Goal: Check status: Check status

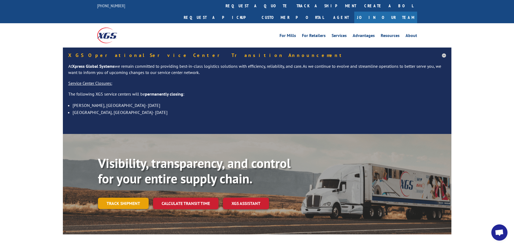
click at [127, 197] on link "Track shipment" at bounding box center [123, 202] width 51 height 11
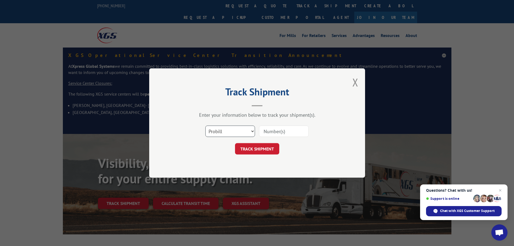
click at [250, 132] on select "Select category... Probill BOL PO" at bounding box center [230, 130] width 50 height 11
click at [205, 125] on select "Select category... Probill BOL PO" at bounding box center [230, 130] width 50 height 11
click at [278, 131] on input at bounding box center [284, 130] width 50 height 11
click at [286, 131] on input at bounding box center [284, 130] width 50 height 11
paste input "85654591"
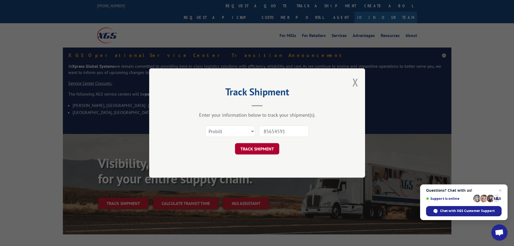
type input "85654591"
click at [270, 144] on button "TRACK SHIPMENT" at bounding box center [257, 148] width 44 height 11
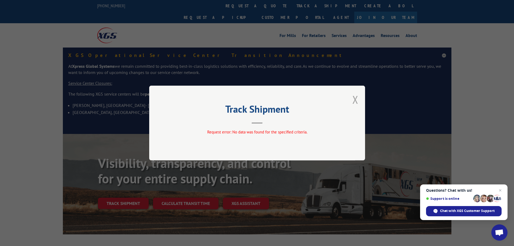
click at [357, 99] on button "Close modal" at bounding box center [355, 99] width 6 height 14
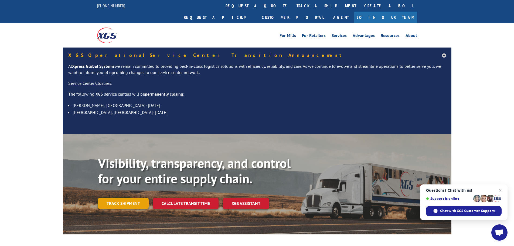
click at [133, 197] on link "Track shipment" at bounding box center [123, 202] width 51 height 11
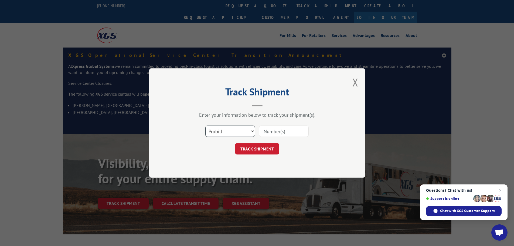
click at [218, 134] on select "Select category... Probill BOL PO" at bounding box center [230, 130] width 50 height 11
select select "bol"
click at [205, 125] on select "Select category... Probill BOL PO" at bounding box center [230, 130] width 50 height 11
click at [271, 128] on input at bounding box center [284, 130] width 50 height 11
paste input "85654591"
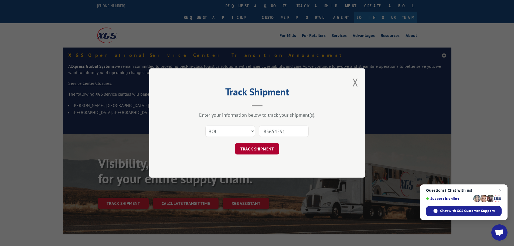
type input "85654591"
click at [272, 149] on button "TRACK SHIPMENT" at bounding box center [257, 148] width 44 height 11
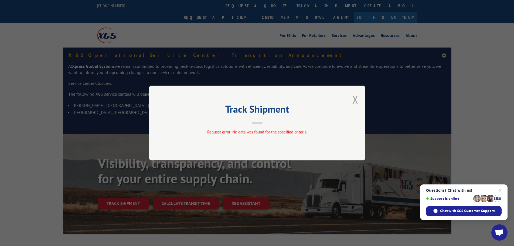
click at [352, 100] on button "Close modal" at bounding box center [355, 99] width 6 height 14
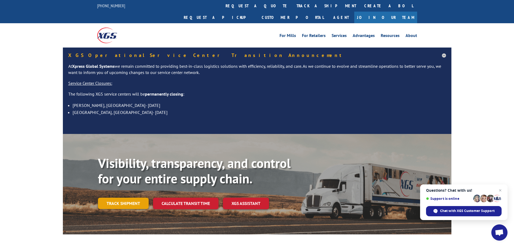
click at [128, 197] on link "Track shipment" at bounding box center [123, 202] width 51 height 11
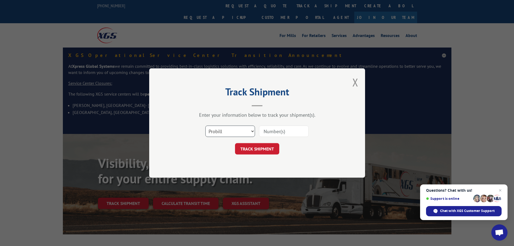
click at [227, 134] on select "Select category... Probill BOL PO" at bounding box center [230, 130] width 50 height 11
select select "po"
click at [205, 125] on select "Select category... Probill BOL PO" at bounding box center [230, 130] width 50 height 11
click at [274, 137] on input at bounding box center [284, 130] width 50 height 11
paste input "85654591"
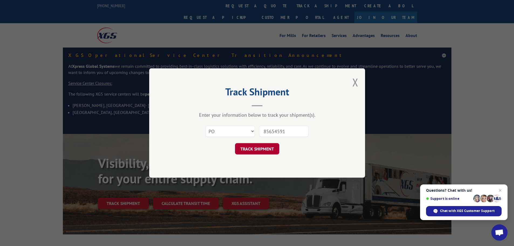
type input "85654591"
click at [265, 146] on button "TRACK SHIPMENT" at bounding box center [257, 148] width 44 height 11
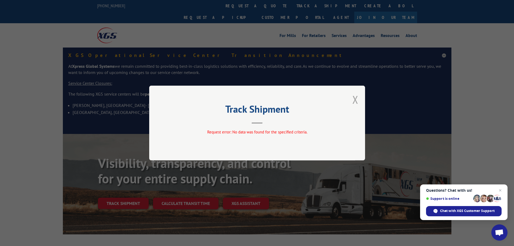
click at [357, 101] on button "Close modal" at bounding box center [355, 99] width 6 height 14
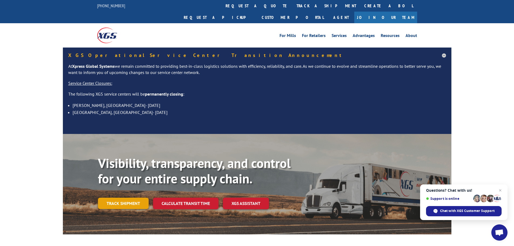
click at [130, 197] on link "Track shipment" at bounding box center [123, 202] width 51 height 11
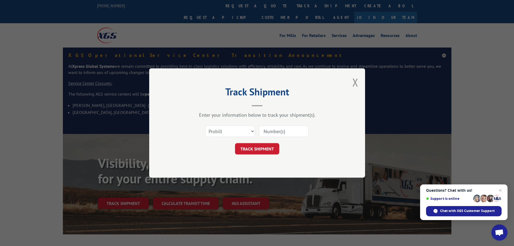
click at [271, 133] on input at bounding box center [284, 130] width 50 height 11
click at [296, 130] on input at bounding box center [284, 130] width 50 height 11
type input "E"
click at [235, 143] on button "TRACK SHIPMENT" at bounding box center [257, 148] width 44 height 11
type input "RMA 1245"
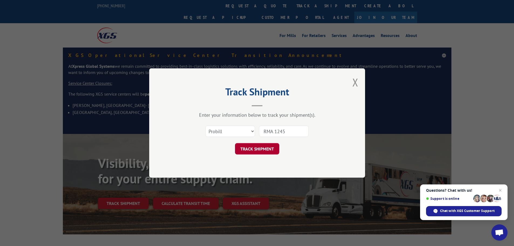
click at [275, 150] on button "TRACK SHIPMENT" at bounding box center [257, 148] width 44 height 11
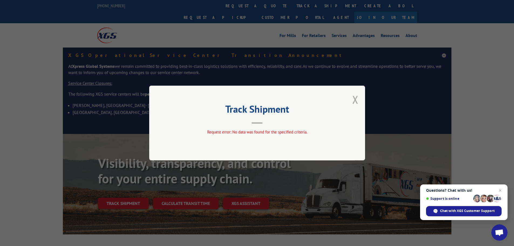
click at [356, 101] on button "Close modal" at bounding box center [355, 99] width 6 height 14
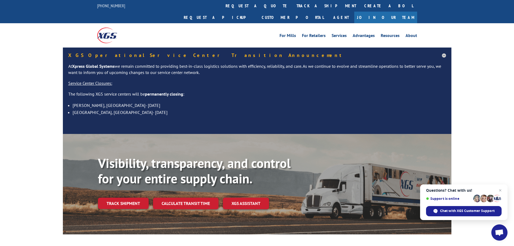
drag, startPoint x: 131, startPoint y: 190, endPoint x: 134, endPoint y: 189, distance: 3.5
click at [131, 197] on link "Track shipment" at bounding box center [123, 202] width 51 height 11
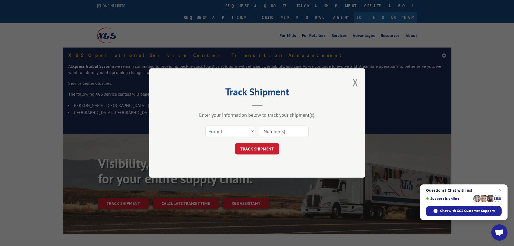
drag, startPoint x: 281, startPoint y: 131, endPoint x: 276, endPoint y: 118, distance: 14.4
click at [281, 131] on input at bounding box center [284, 130] width 50 height 11
type input "E"
type input "RMA1245"
click button "TRACK SHIPMENT" at bounding box center [257, 148] width 44 height 11
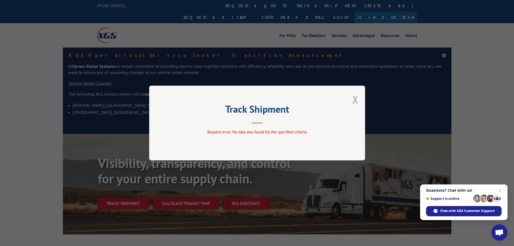
click at [353, 97] on button "Close modal" at bounding box center [355, 99] width 6 height 14
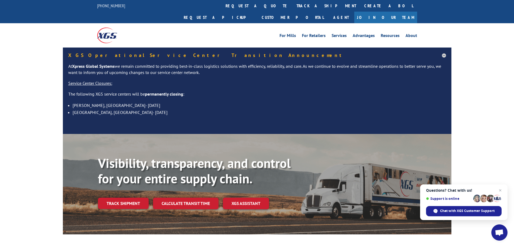
click at [126, 197] on link "Track shipment" at bounding box center [123, 202] width 51 height 11
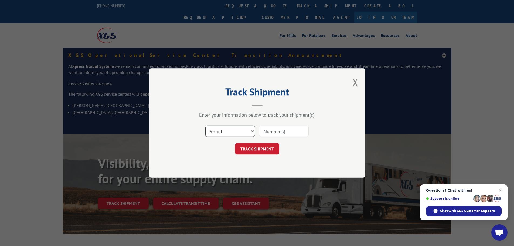
click at [224, 135] on select "Select category... Probill BOL PO" at bounding box center [230, 130] width 50 height 11
select select "bol"
click at [205, 125] on select "Select category... Probill BOL PO" at bounding box center [230, 130] width 50 height 11
drag, startPoint x: 283, startPoint y: 131, endPoint x: 280, endPoint y: 129, distance: 3.1
click at [283, 131] on input at bounding box center [284, 130] width 50 height 11
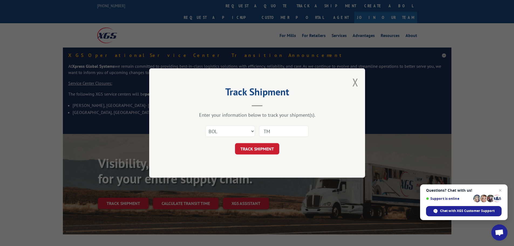
type input "T"
type input "RMA1245"
click button "TRACK SHIPMENT" at bounding box center [257, 148] width 44 height 11
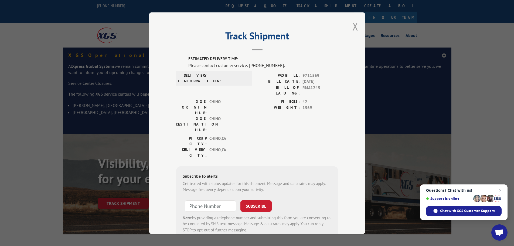
click at [354, 24] on button "Close modal" at bounding box center [355, 26] width 6 height 14
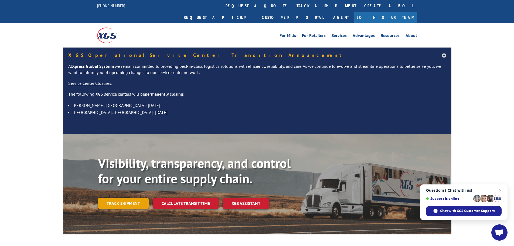
click at [126, 197] on link "Track shipment" at bounding box center [123, 202] width 51 height 11
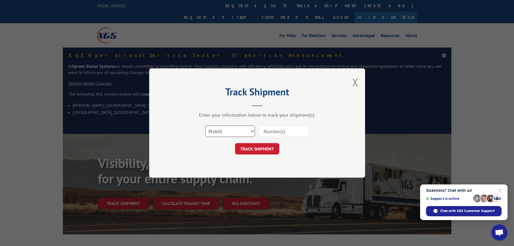
click at [244, 130] on select "Select category... Probill BOL PO" at bounding box center [230, 130] width 50 height 11
select select "po"
click at [205, 125] on select "Select category... Probill BOL PO" at bounding box center [230, 130] width 50 height 11
click at [274, 129] on input at bounding box center [284, 130] width 50 height 11
type input "RMA 1245"
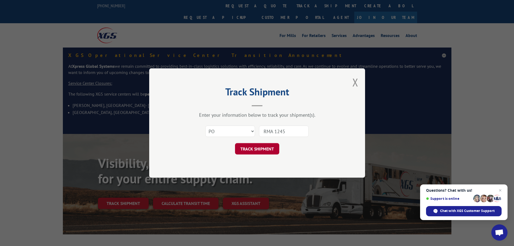
click at [267, 152] on button "TRACK SHIPMENT" at bounding box center [257, 148] width 44 height 11
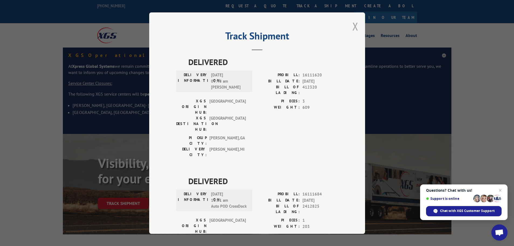
click at [355, 24] on button "Close modal" at bounding box center [355, 26] width 6 height 14
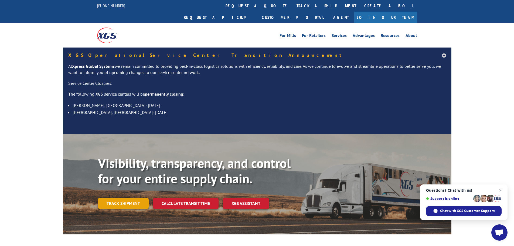
click at [130, 197] on link "Track shipment" at bounding box center [123, 202] width 51 height 11
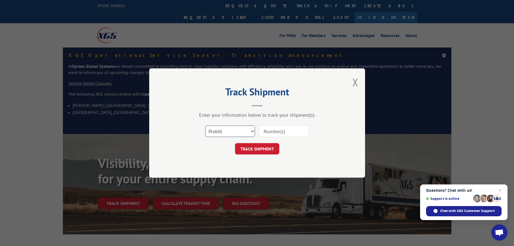
click at [243, 131] on select "Select category... Probill BOL PO" at bounding box center [230, 130] width 50 height 11
select select "bol"
click at [205, 125] on select "Select category... Probill BOL PO" at bounding box center [230, 130] width 50 height 11
click at [287, 133] on input at bounding box center [284, 130] width 50 height 11
type input "RMA 1245"
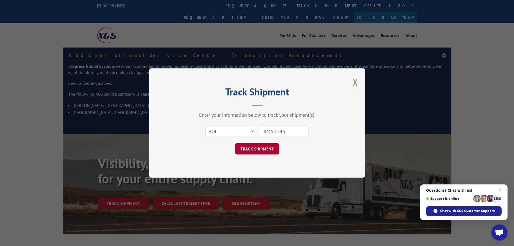
click at [246, 147] on button "TRACK SHIPMENT" at bounding box center [257, 148] width 44 height 11
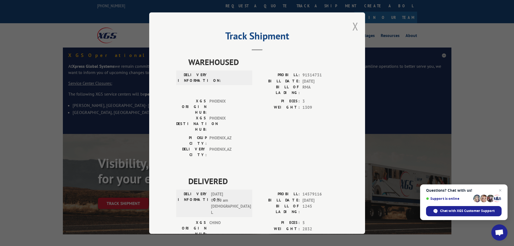
click at [352, 25] on button "Close modal" at bounding box center [355, 26] width 6 height 14
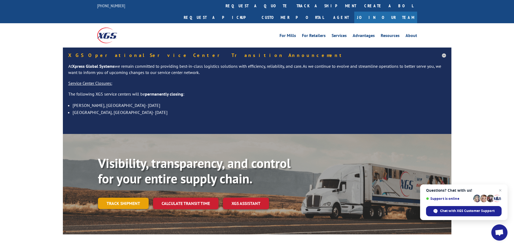
click at [136, 197] on link "Track shipment" at bounding box center [123, 202] width 51 height 11
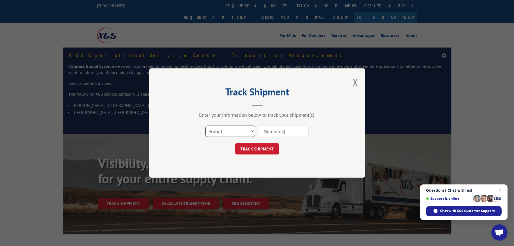
click at [225, 133] on select "Select category... Probill BOL PO" at bounding box center [230, 130] width 50 height 11
click at [271, 131] on input at bounding box center [284, 130] width 50 height 11
type input "RMA 1245"
click at [265, 148] on button "TRACK SHIPMENT" at bounding box center [257, 148] width 44 height 11
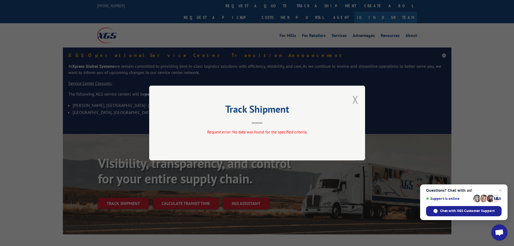
click at [358, 99] on button "Close modal" at bounding box center [355, 99] width 6 height 14
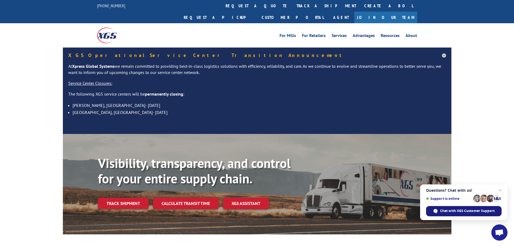
click at [485, 208] on span "Chat with XGS Customer Support" at bounding box center [464, 211] width 76 height 10
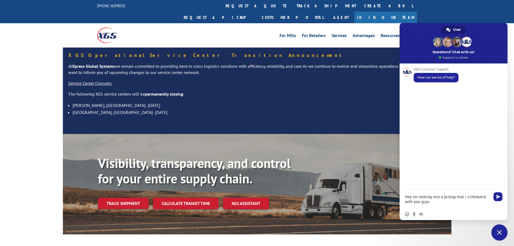
click at [430, 200] on textarea "Hey im looking into a pickup that i scheduled with you guys" at bounding box center [448, 199] width 86 height 18
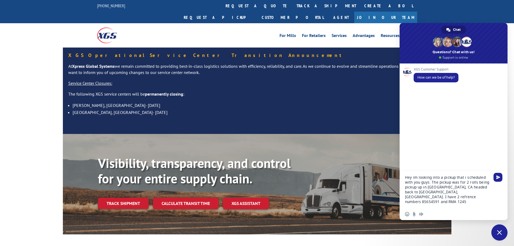
click at [452, 193] on textarea "Hey im looking into a pickup that i scheduled with you guys. The pickup was for…" at bounding box center [448, 189] width 86 height 38
click at [458, 198] on textarea "Hey I'm looking into a pickup that i scheduled with you guys. The pickup was fo…" at bounding box center [448, 189] width 86 height 38
type textarea "Hey I'm looking into a pickup that i scheduled with you guys. The pickup was fo…"
click at [498, 176] on span "Send" at bounding box center [498, 177] width 4 height 4
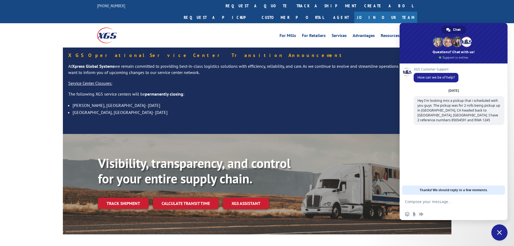
drag, startPoint x: 477, startPoint y: 28, endPoint x: 480, endPoint y: 42, distance: 14.2
click at [480, 42] on span at bounding box center [454, 43] width 108 height 40
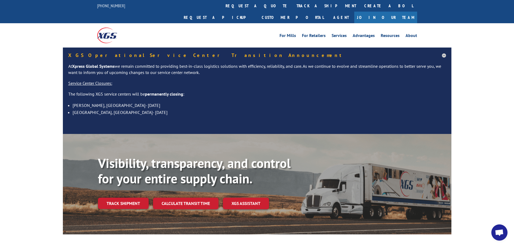
click at [500, 234] on span "Open chat" at bounding box center [499, 233] width 9 height 8
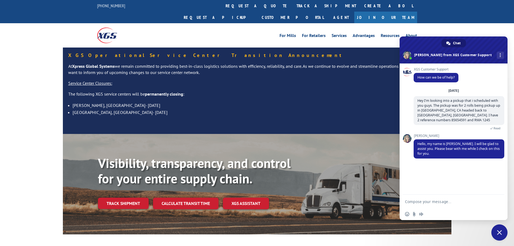
click at [437, 201] on textarea "Compose your message..." at bounding box center [448, 201] width 86 height 13
type textarea "Thanks [PERSON_NAME]"
click at [500, 201] on span "Send" at bounding box center [498, 201] width 4 height 4
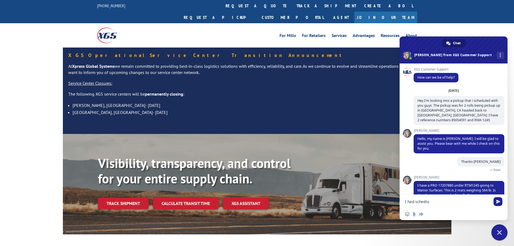
scroll to position [11, 0]
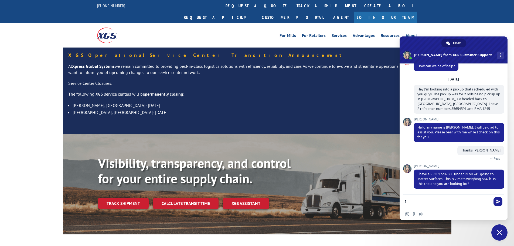
type textarea "I"
type textarea "yes"
click at [499, 202] on span "Send" at bounding box center [498, 201] width 4 height 4
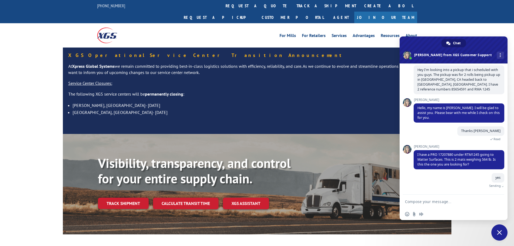
scroll to position [25, 0]
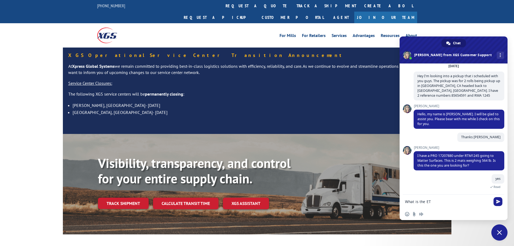
type textarea "What is the ETA"
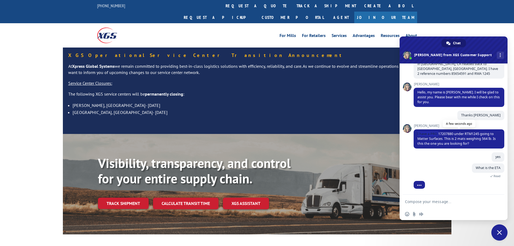
scroll to position [59, 0]
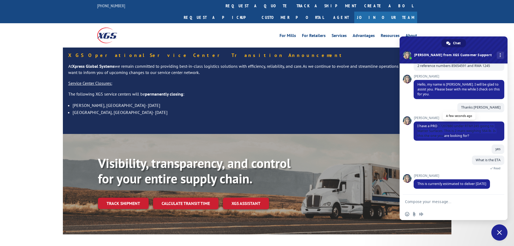
drag, startPoint x: 438, startPoint y: 133, endPoint x: 447, endPoint y: 133, distance: 8.9
click at [447, 133] on span "I have a PRO 17207880 under RTM1245 going to Matter Surfaces. This is 2 mats we…" at bounding box center [459, 130] width 91 height 19
click at [446, 155] on div "What is the ETA Just now Read" at bounding box center [459, 164] width 91 height 18
type textarea "thank you so much!"
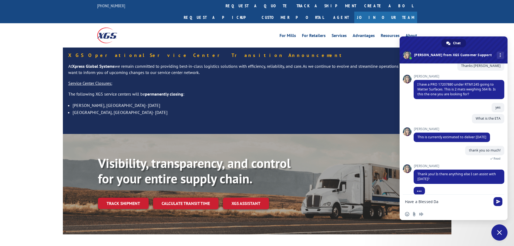
scroll to position [107, 0]
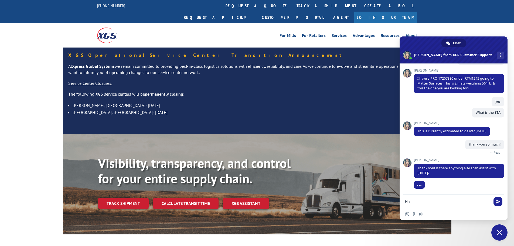
type textarea "H"
type textarea "n"
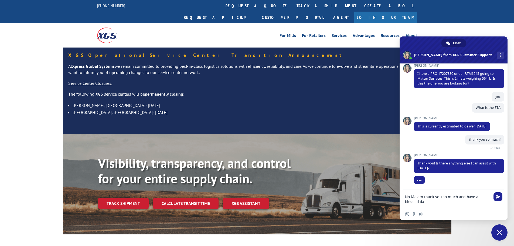
type textarea "No Ma'am thank you so much and have a blessed day"
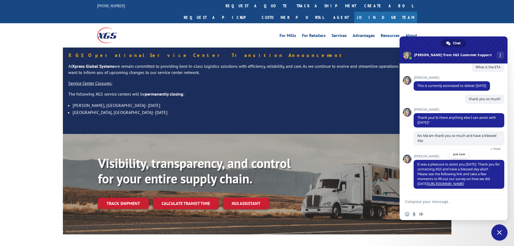
scroll to position [55, 0]
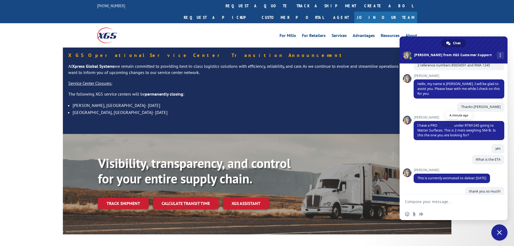
drag, startPoint x: 439, startPoint y: 125, endPoint x: 454, endPoint y: 125, distance: 14.8
click at [454, 125] on span "I have a PRO 17207880 under RTM1245 going to Matter Surfaces. This is 2 mats we…" at bounding box center [456, 130] width 78 height 14
copy span "17207880"
click at [292, 4] on link "track a shipment" at bounding box center [326, 6] width 68 height 12
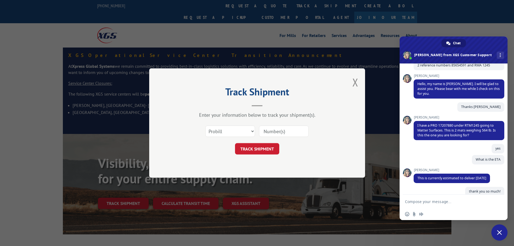
click at [278, 132] on input at bounding box center [284, 130] width 50 height 11
paste input "17207880"
type input "17207880"
click at [264, 145] on button "TRACK SHIPMENT" at bounding box center [257, 148] width 44 height 11
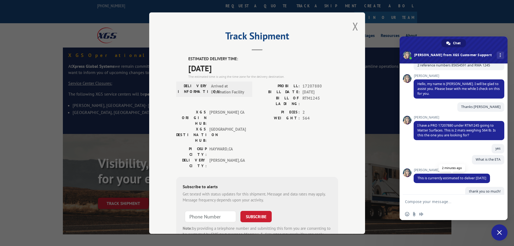
scroll to position [152, 0]
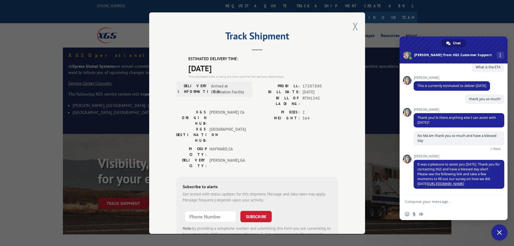
click at [352, 28] on button "Close modal" at bounding box center [355, 26] width 6 height 14
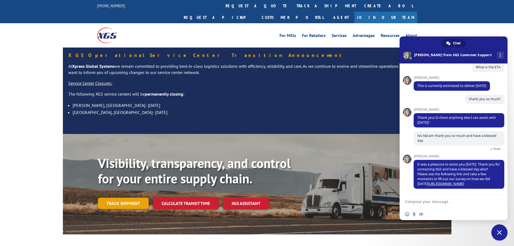
click at [119, 197] on link "Track shipment" at bounding box center [123, 202] width 51 height 11
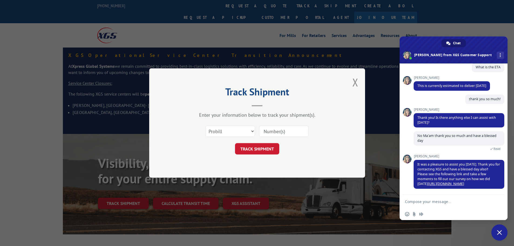
click at [272, 127] on input at bounding box center [284, 130] width 50 height 11
paste input "17207880"
type input "17207880"
click at [264, 149] on button "TRACK SHIPMENT" at bounding box center [257, 148] width 44 height 11
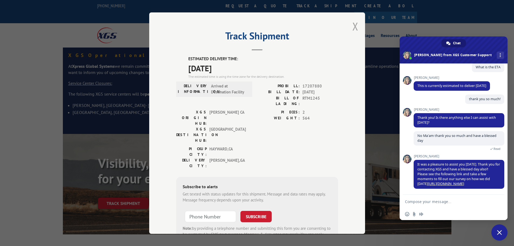
click at [352, 25] on button "Close modal" at bounding box center [355, 26] width 6 height 14
